Goal: Task Accomplishment & Management: Complete application form

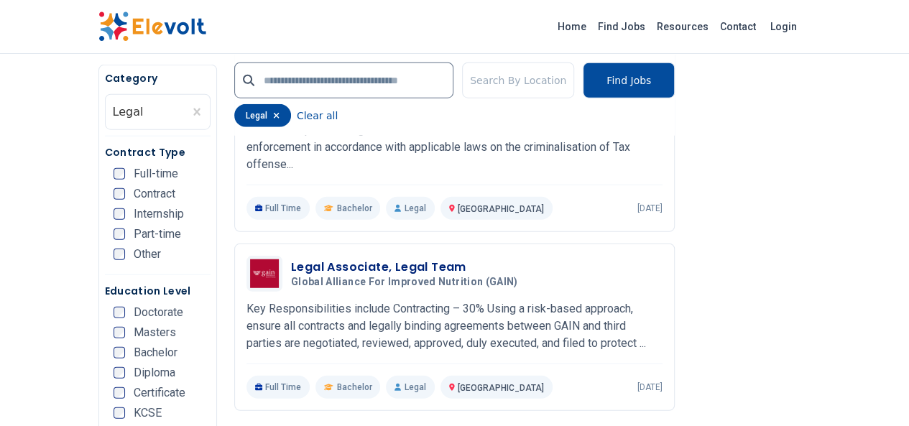
scroll to position [1810, 0]
click at [264, 254] on div "Legal Associate, Legal Team Global Alliance for Improved Nutrition (GAIN) 07/24…" at bounding box center [454, 325] width 416 height 143
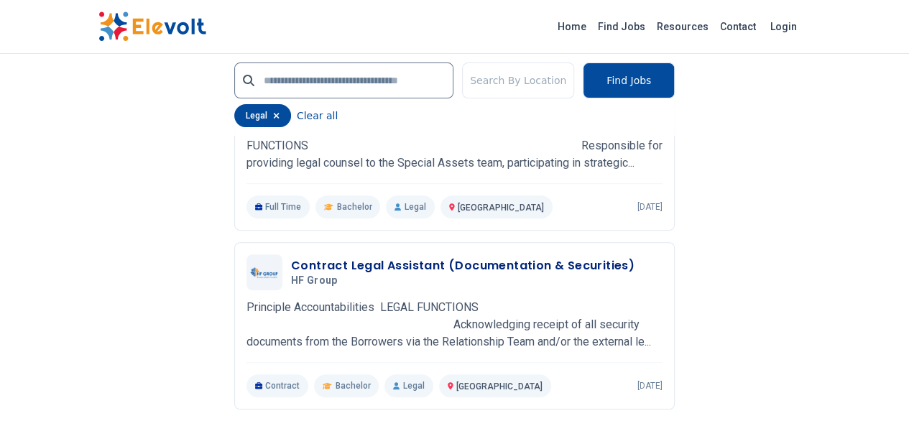
scroll to position [2931, 0]
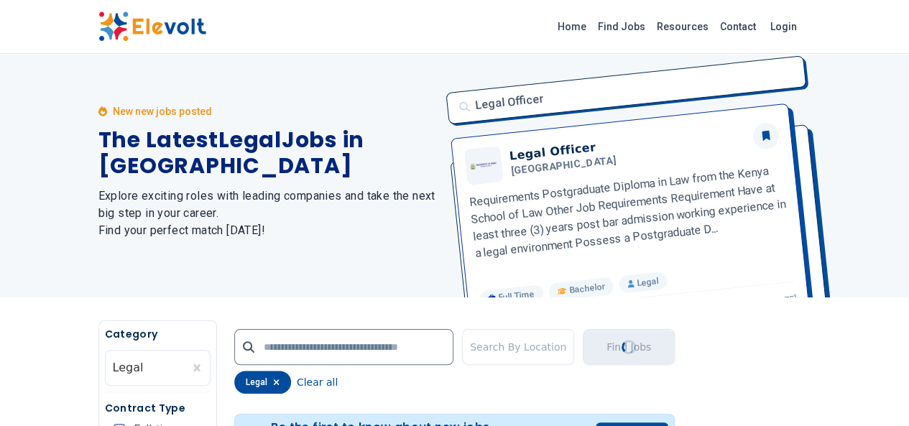
scroll to position [0, 0]
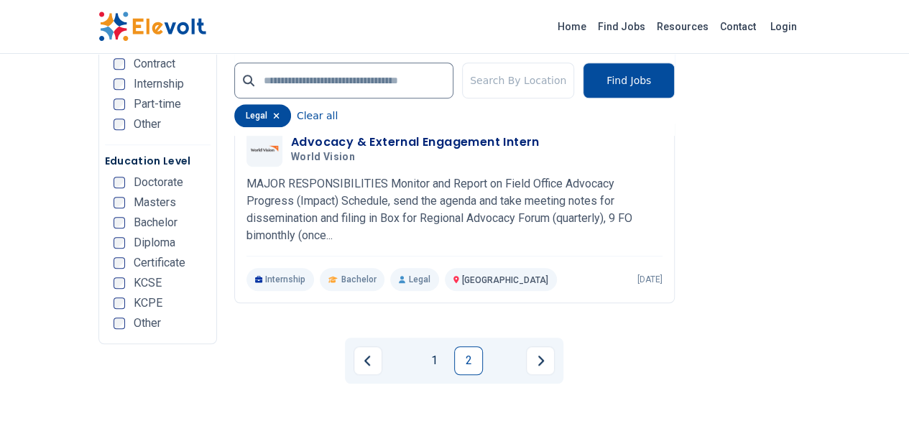
scroll to position [402, 0]
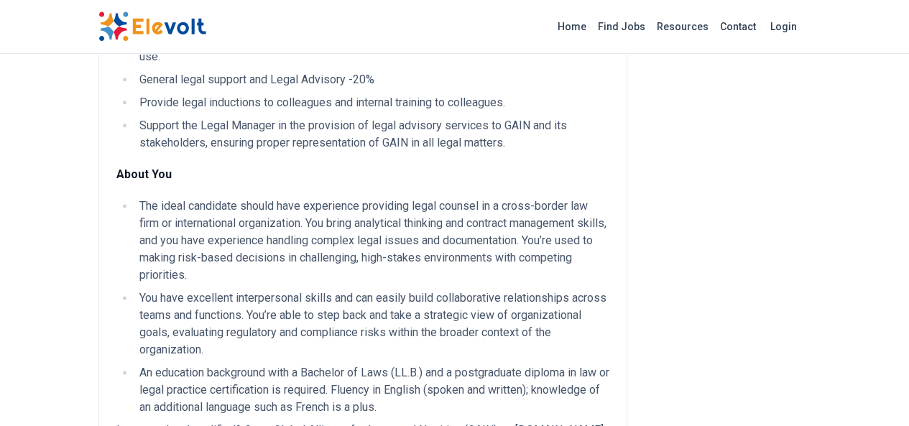
scroll to position [948, 0]
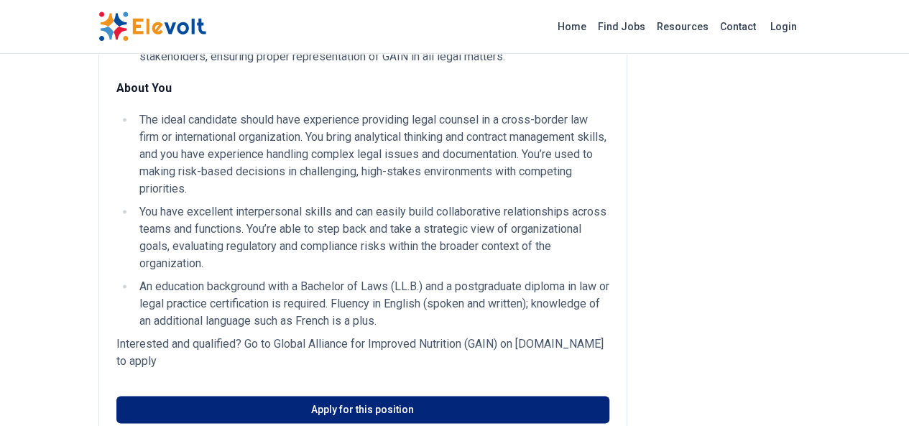
click at [265, 396] on link "Apply for this position" at bounding box center [362, 409] width 493 height 27
